Goal: Learn about a topic

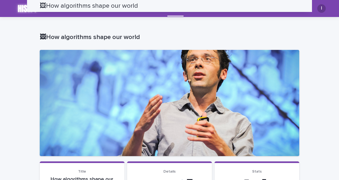
scroll to position [477, 0]
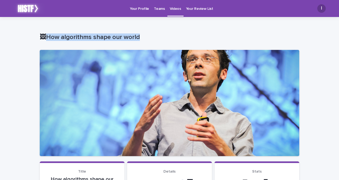
drag, startPoint x: 47, startPoint y: 36, endPoint x: 142, endPoint y: 35, distance: 94.9
click at [142, 35] on p "🖼How algorithms shape our world" at bounding box center [169, 37] width 258 height 8
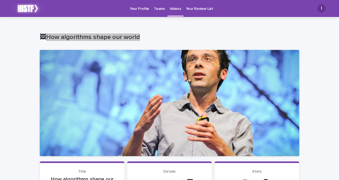
copy p "ow algorithms shape our world"
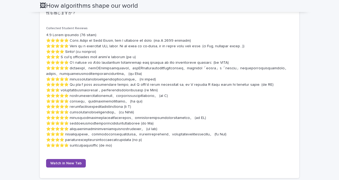
scroll to position [294, 0]
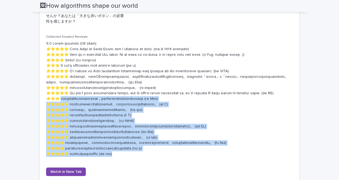
drag, startPoint x: 59, startPoint y: 103, endPoint x: 139, endPoint y: 169, distance: 103.9
click at [139, 157] on p at bounding box center [169, 99] width 247 height 116
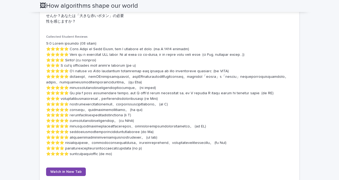
click at [301, 74] on div "Loading... Saving… Loading... Saving… 🖼How algorithms shape our world 🖼How algo…" at bounding box center [169, 92] width 265 height 712
click at [306, 51] on div "Loading... Saving… Loading... Saving… 🖼How algorithms shape our world 🖼How algo…" at bounding box center [169, 98] width 339 height 725
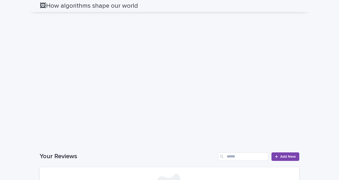
scroll to position [483, 0]
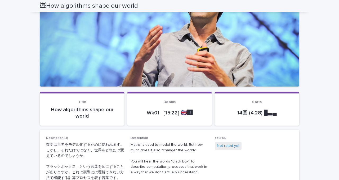
scroll to position [0, 0]
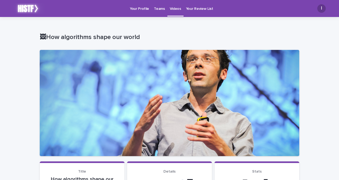
click at [140, 11] on link "Your Profile" at bounding box center [139, 8] width 24 height 16
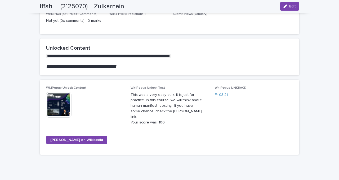
scroll to position [378, 0]
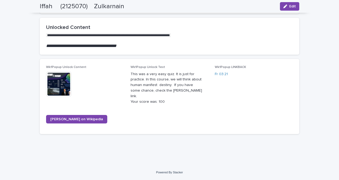
click at [62, 83] on img at bounding box center [58, 83] width 25 height 25
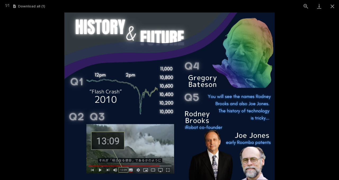
click at [48, 105] on picture at bounding box center [169, 95] width 339 height 167
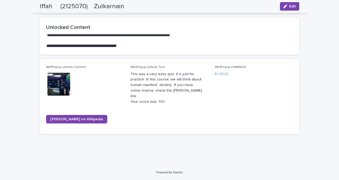
click at [153, 121] on div "Wk1Popup Unlock Content This file cannot be opened Download File Wk1Popup Unloc…" at bounding box center [169, 96] width 247 height 62
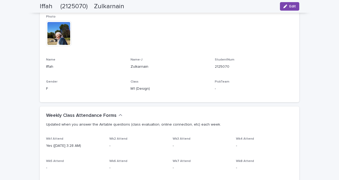
scroll to position [0, 0]
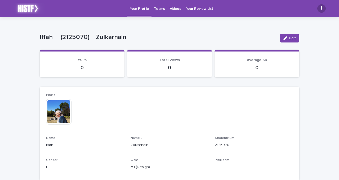
click at [161, 12] on link "Teams" at bounding box center [160, 8] width 16 height 16
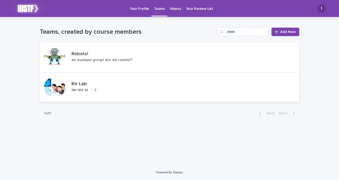
click at [176, 11] on link "Videos" at bounding box center [175, 8] width 16 height 16
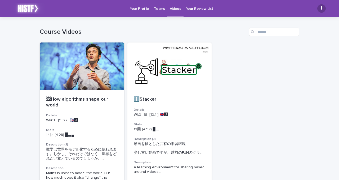
click at [200, 8] on p "Your Review List" at bounding box center [199, 5] width 27 height 11
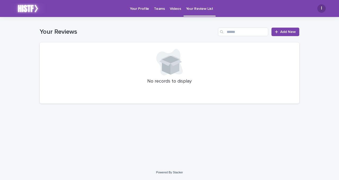
click at [174, 11] on p "Videos" at bounding box center [175, 5] width 11 height 11
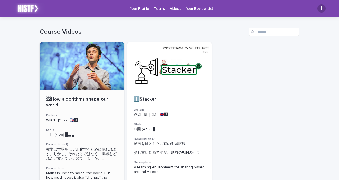
click at [84, 80] on div at bounding box center [82, 66] width 85 height 48
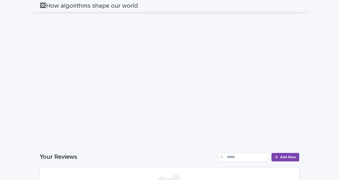
scroll to position [482, 0]
